Goal: Register for event/course

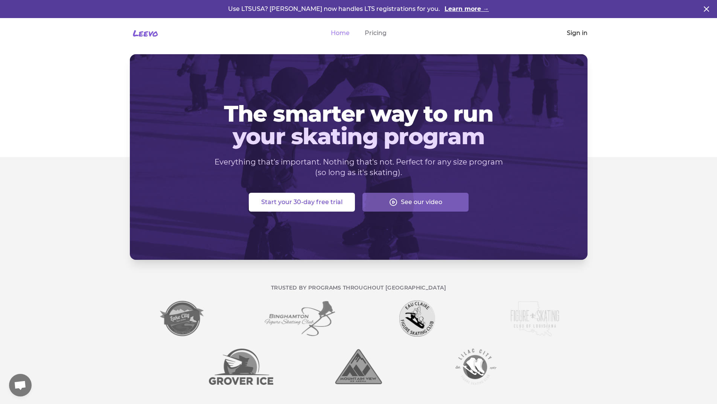
click at [581, 31] on link "Sign in" at bounding box center [577, 33] width 21 height 9
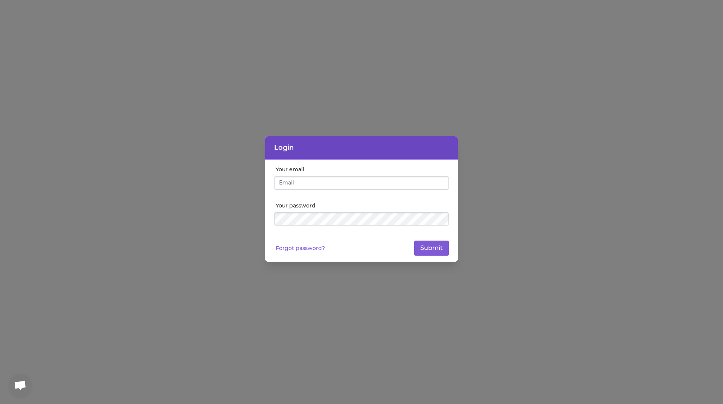
click at [304, 182] on input "Your email" at bounding box center [361, 183] width 175 height 14
type input "[EMAIL_ADDRESS][DOMAIN_NAME]"
click at [425, 247] on button "Submit" at bounding box center [431, 248] width 35 height 15
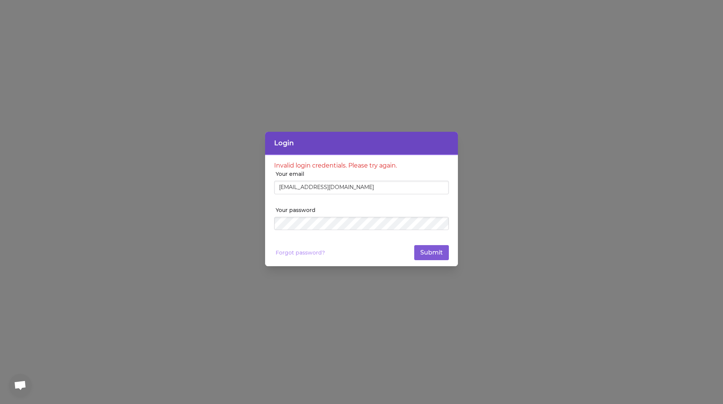
click at [295, 252] on link "Forgot password?" at bounding box center [300, 253] width 49 height 8
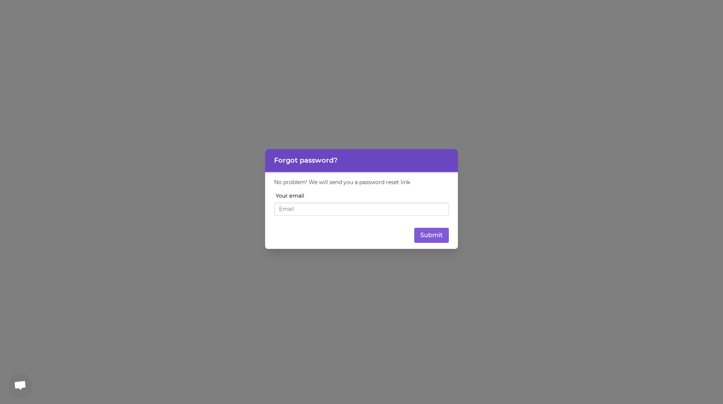
click at [318, 209] on input "Your email" at bounding box center [361, 210] width 175 height 14
type input "[EMAIL_ADDRESS][DOMAIN_NAME]"
click at [424, 233] on button "Submit" at bounding box center [431, 235] width 35 height 15
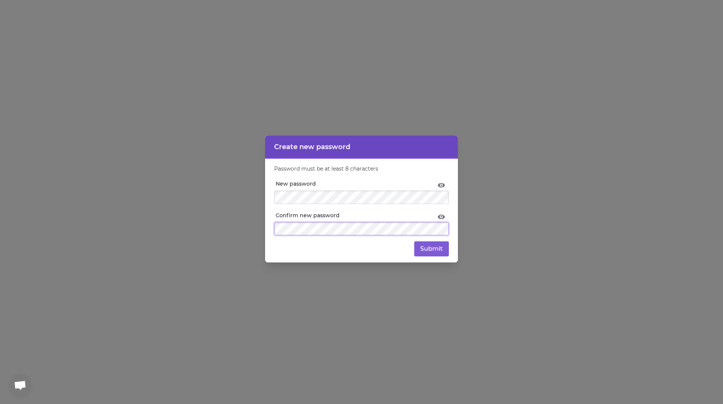
click at [414, 241] on button "Submit" at bounding box center [431, 248] width 35 height 15
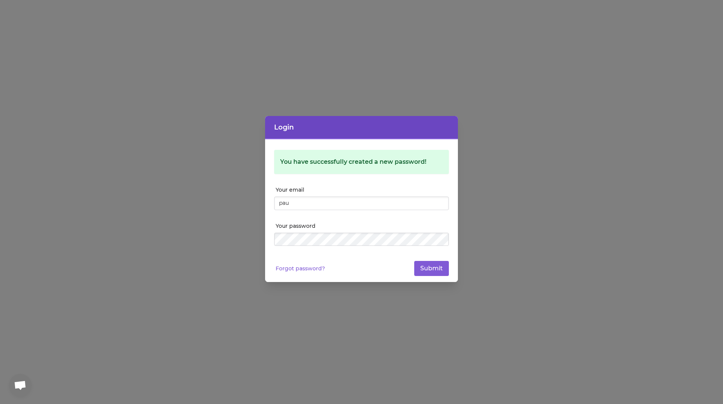
type input "[EMAIL_ADDRESS][DOMAIN_NAME]"
click at [414, 261] on button "Submit" at bounding box center [431, 268] width 35 height 15
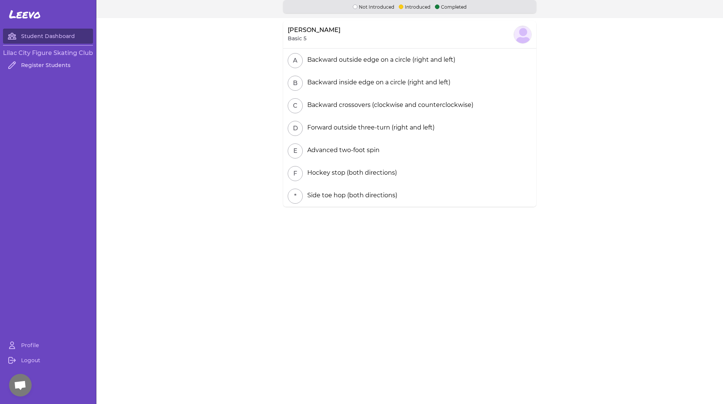
click at [50, 66] on link "Register Students" at bounding box center [48, 65] width 90 height 15
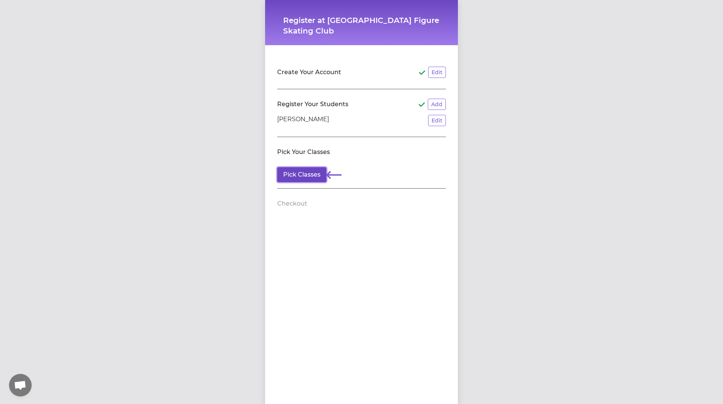
click at [311, 172] on button "Pick Classes" at bounding box center [301, 174] width 49 height 15
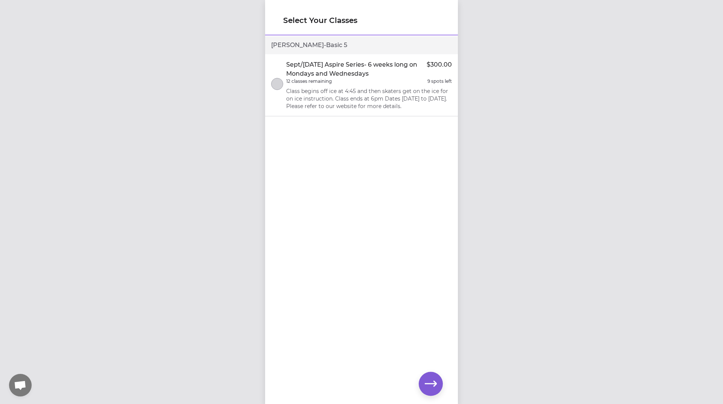
click at [331, 101] on p "Class begins off ice at 4:45 and then skaters get on the ice for on ice instruc…" at bounding box center [369, 98] width 166 height 23
click at [429, 384] on icon "button" at bounding box center [431, 384] width 12 height 6
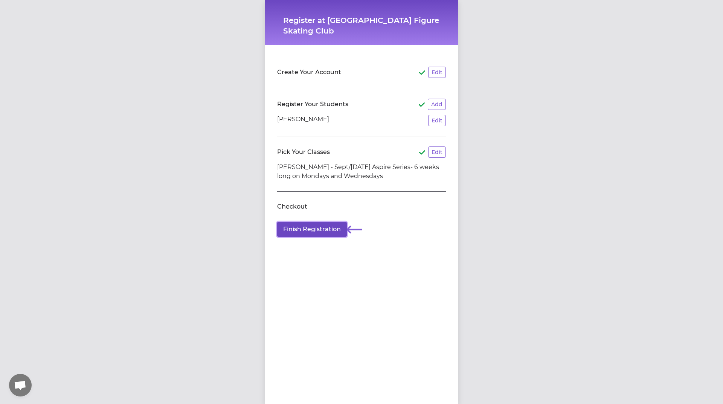
click at [332, 229] on button "Finish Registration" at bounding box center [312, 229] width 70 height 15
